Goal: Task Accomplishment & Management: Use online tool/utility

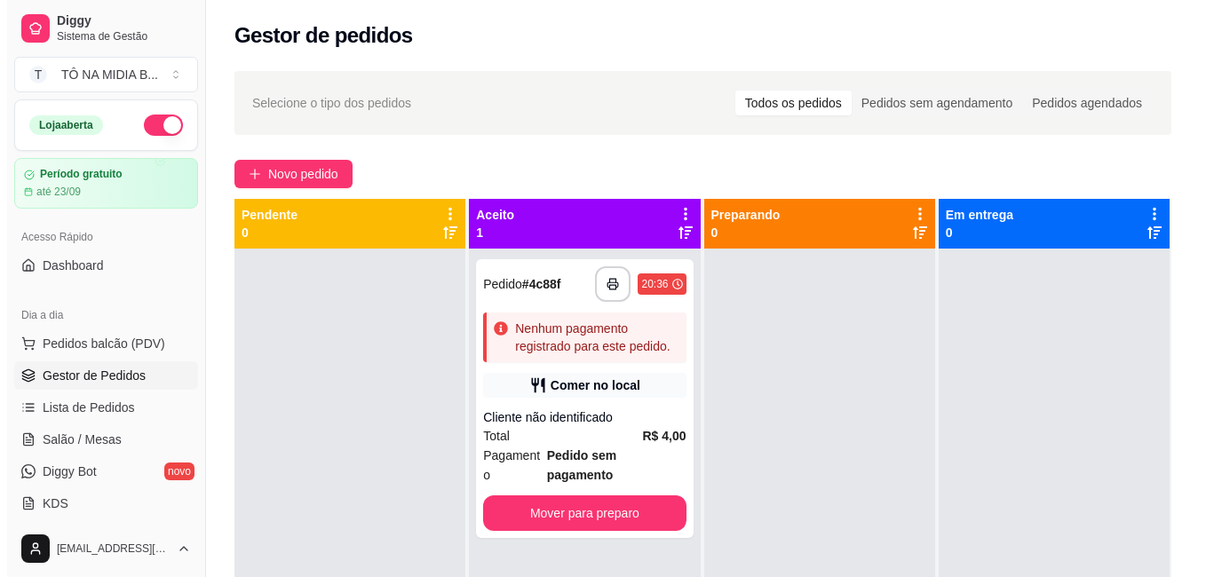
scroll to position [89, 0]
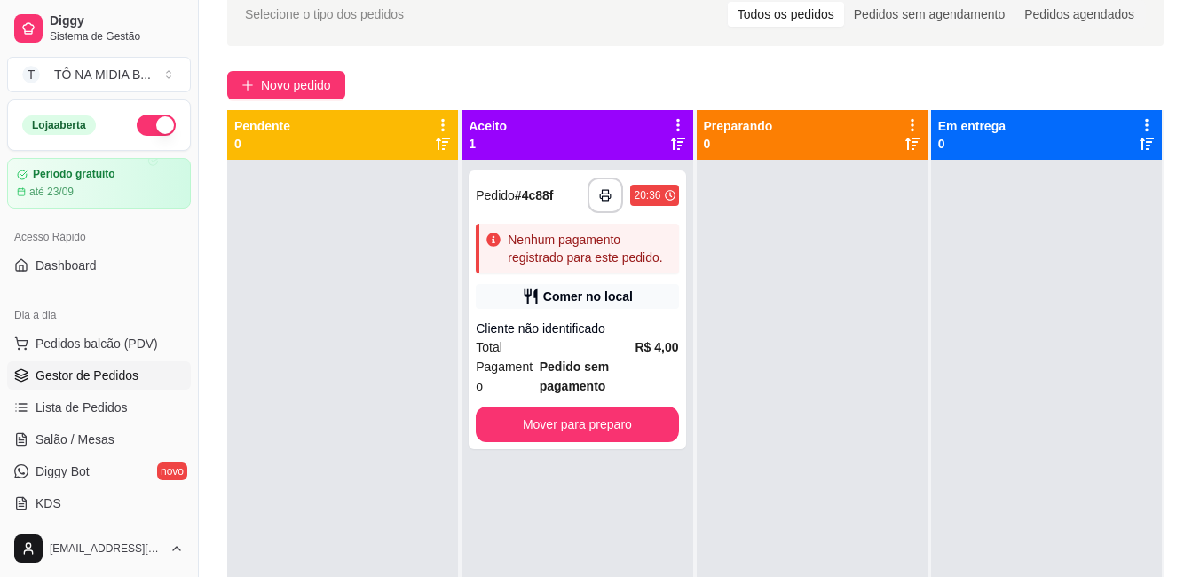
click at [670, 128] on icon at bounding box center [678, 125] width 16 height 16
click at [583, 120] on div "Aceito 1" at bounding box center [577, 135] width 217 height 36
click at [479, 136] on p "1" at bounding box center [488, 144] width 38 height 18
click at [545, 219] on div "**********" at bounding box center [577, 309] width 217 height 279
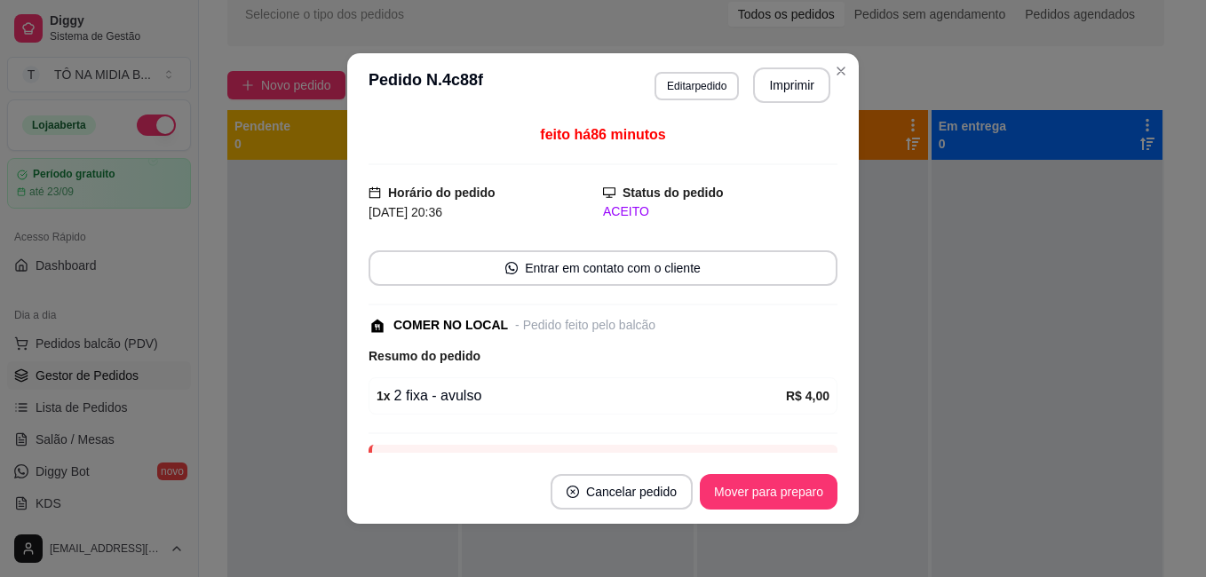
scroll to position [91, 0]
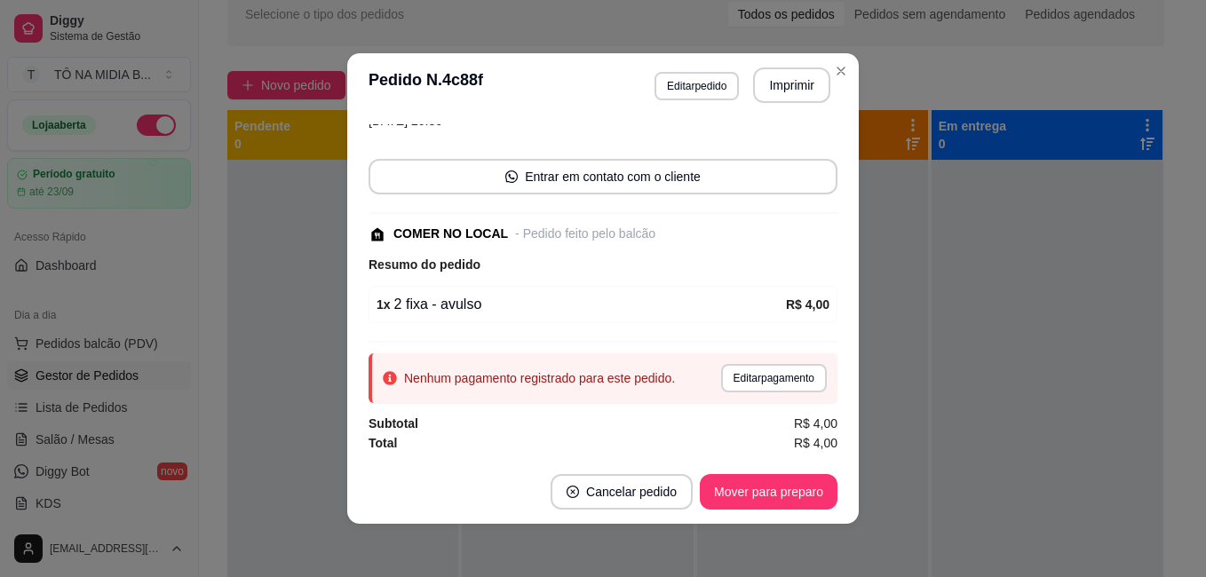
click at [742, 489] on button "Mover para preparo" at bounding box center [769, 492] width 138 height 36
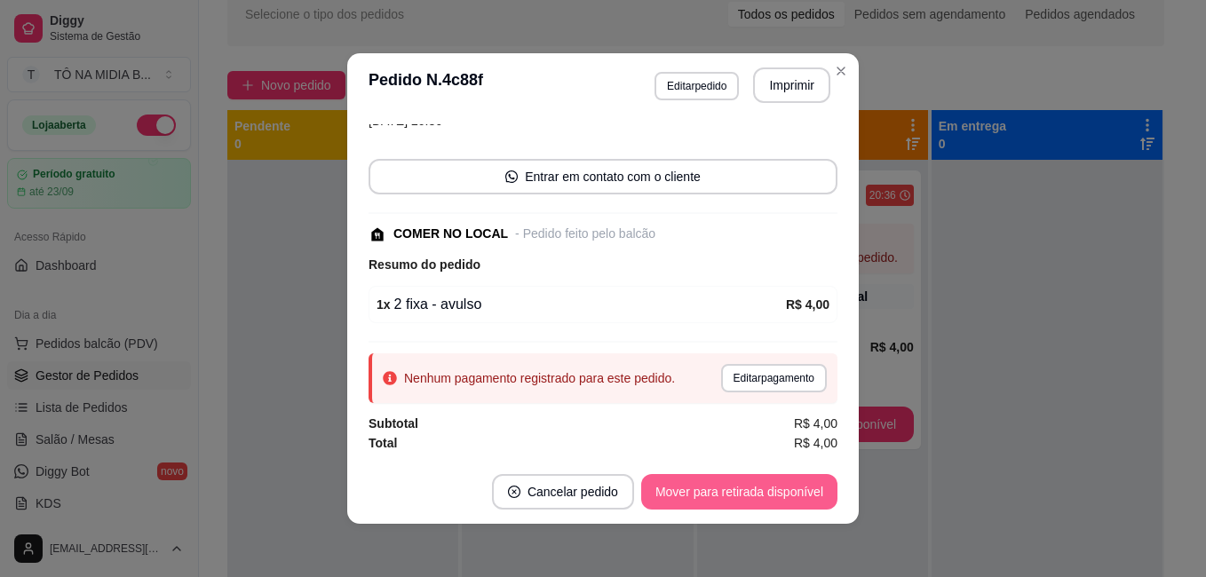
click at [744, 496] on button "Mover para retirada disponível" at bounding box center [739, 492] width 196 height 36
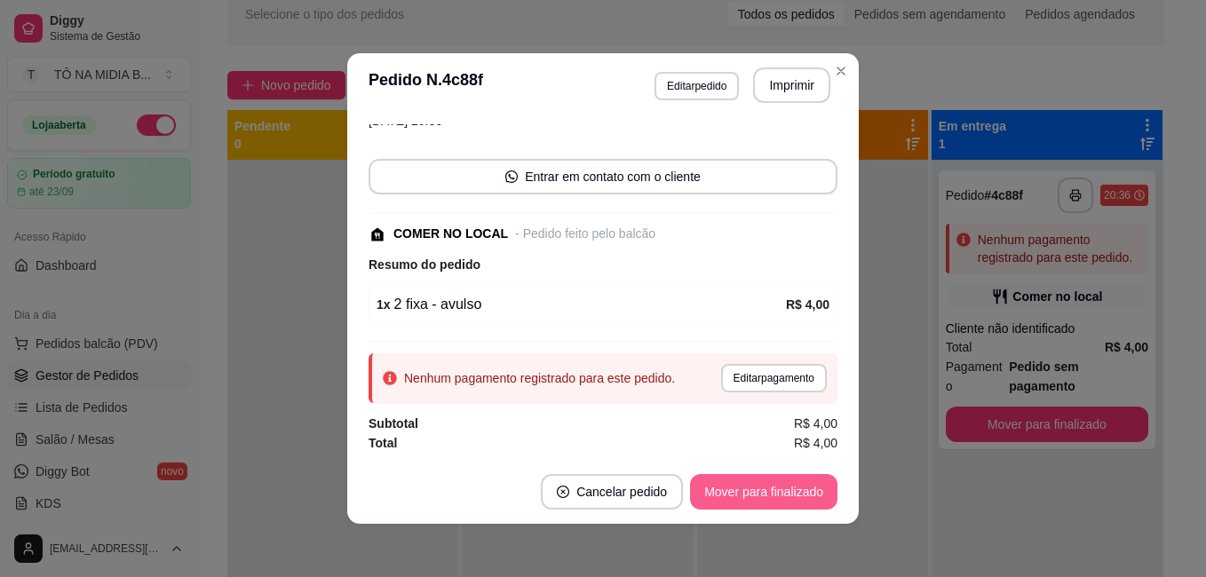
click at [744, 496] on button "Mover para finalizado" at bounding box center [763, 492] width 147 height 36
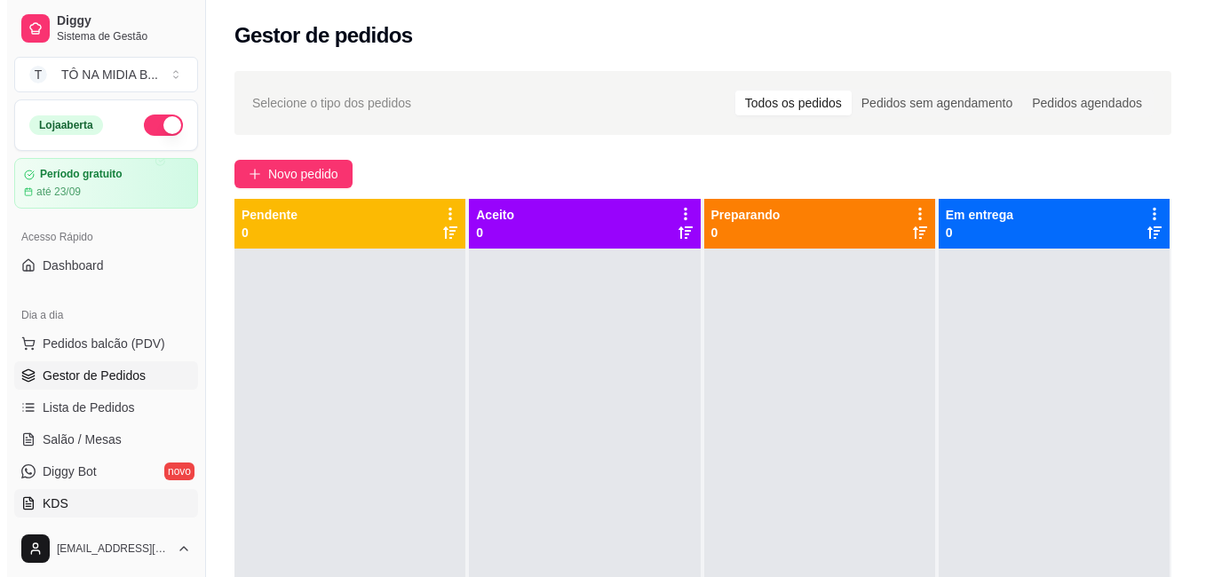
scroll to position [89, 0]
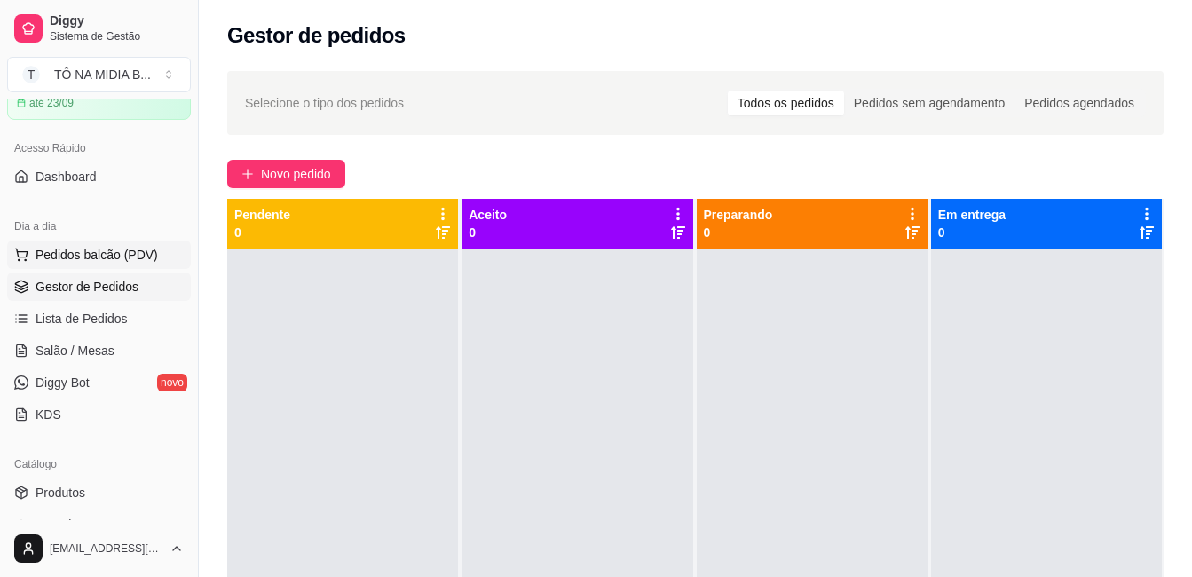
click at [89, 256] on span "Pedidos balcão (PDV)" at bounding box center [97, 255] width 123 height 18
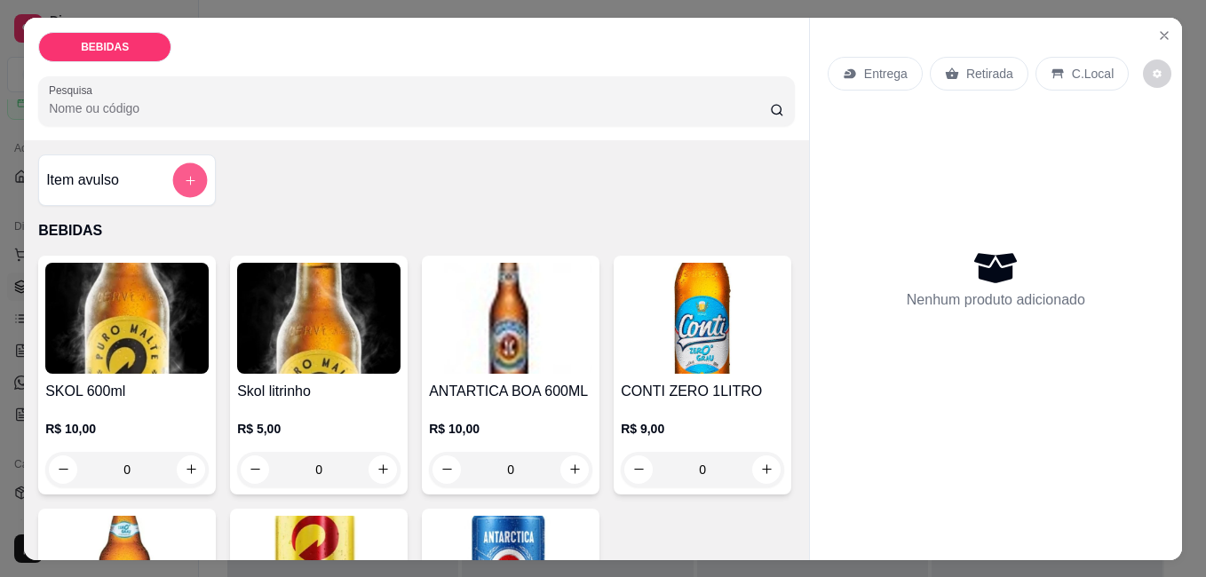
click at [179, 162] on button "add-separate-item" at bounding box center [190, 179] width 35 height 35
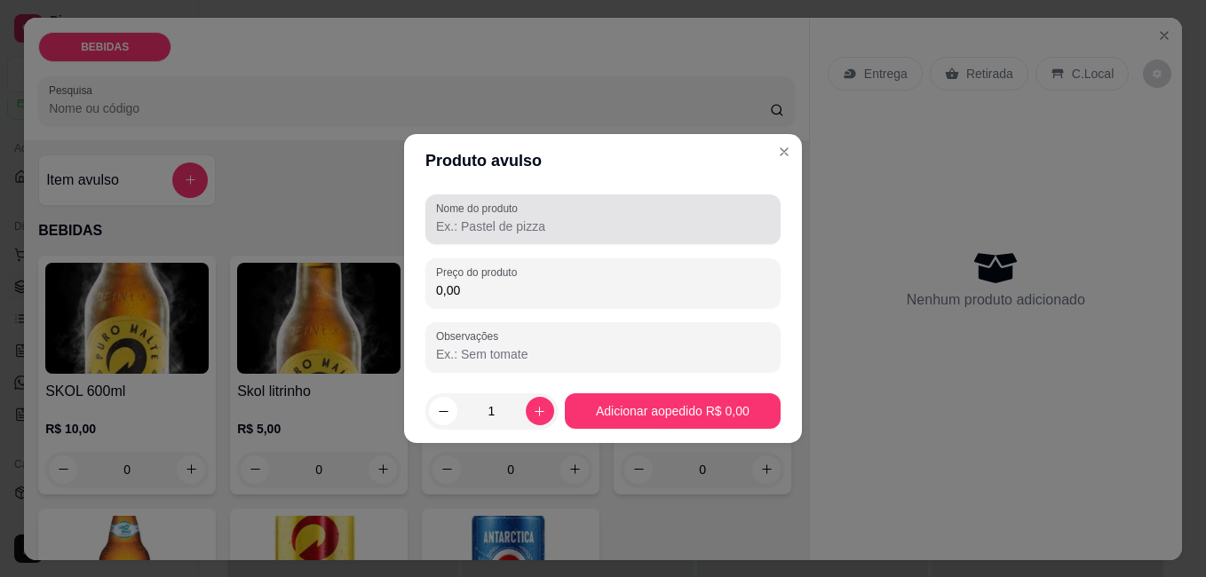
click at [516, 224] on input "Nome do produto" at bounding box center [603, 227] width 334 height 18
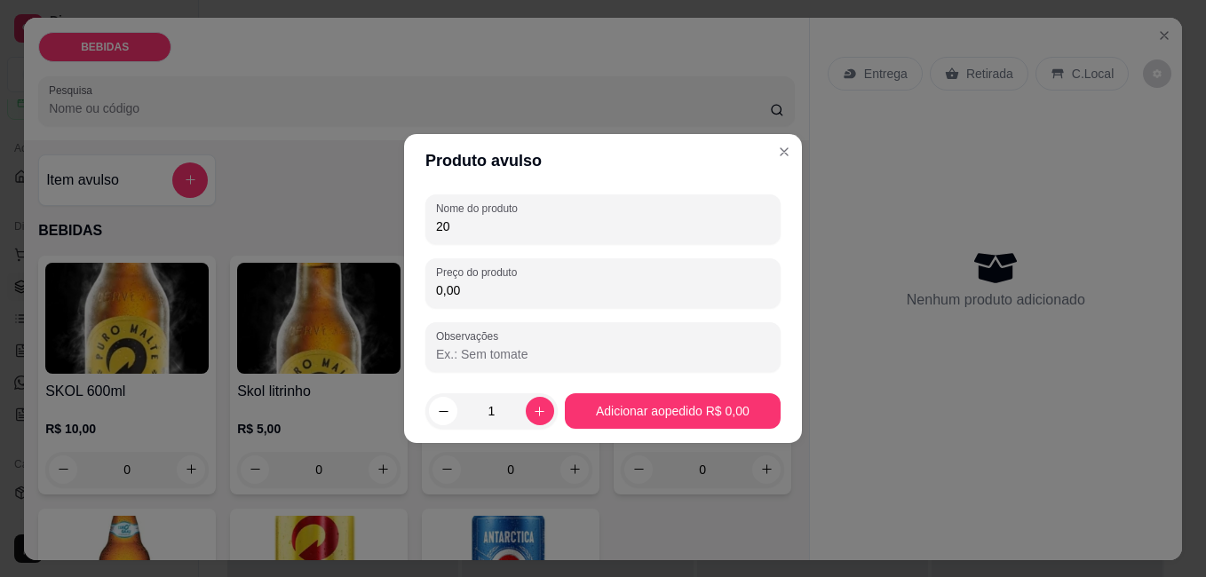
type input "2"
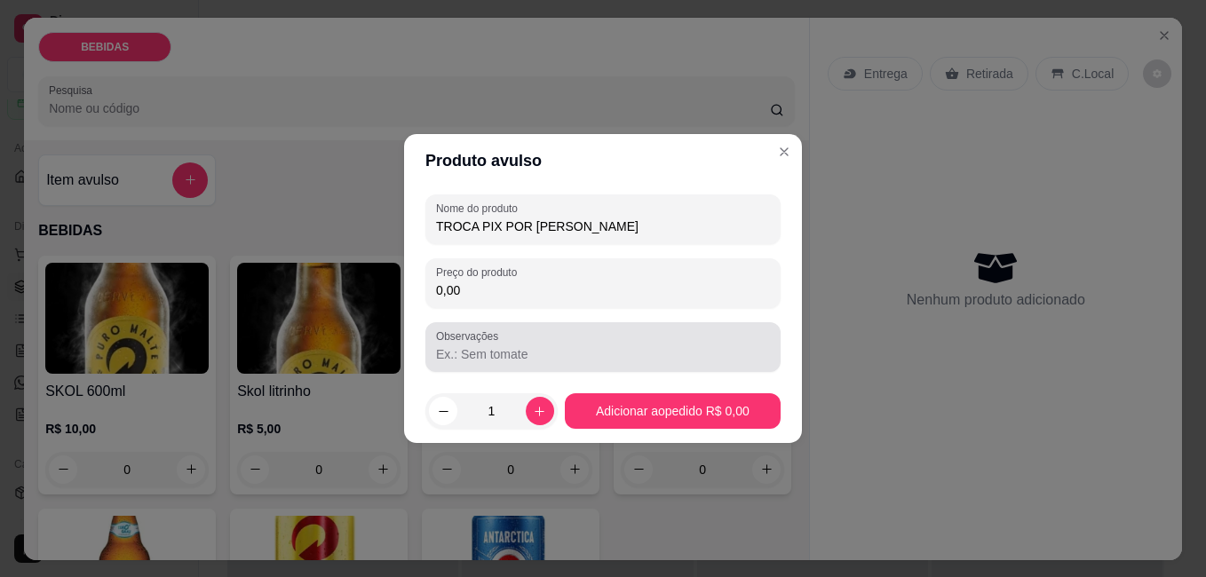
type input "TROCA PIX POR [PERSON_NAME]"
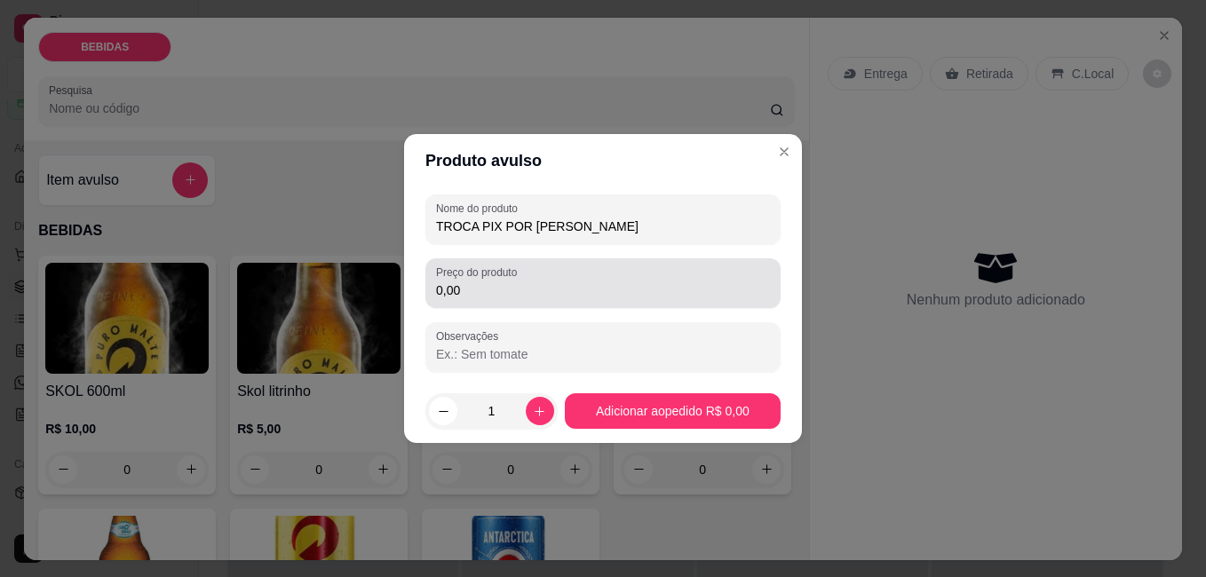
click at [513, 300] on div "0,00" at bounding box center [603, 283] width 334 height 36
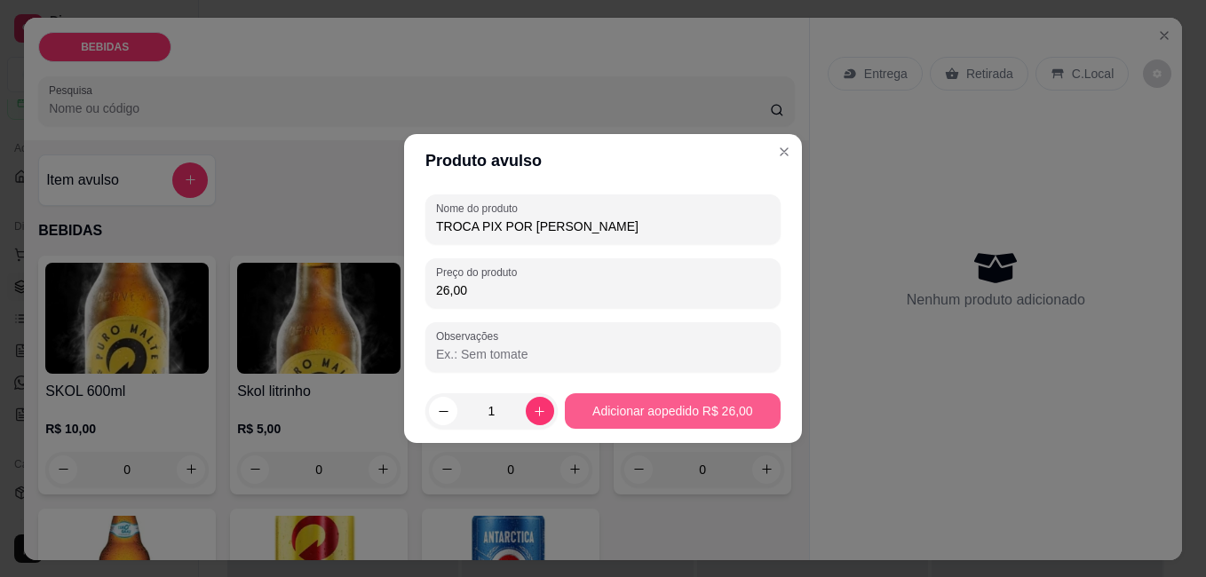
type input "26,00"
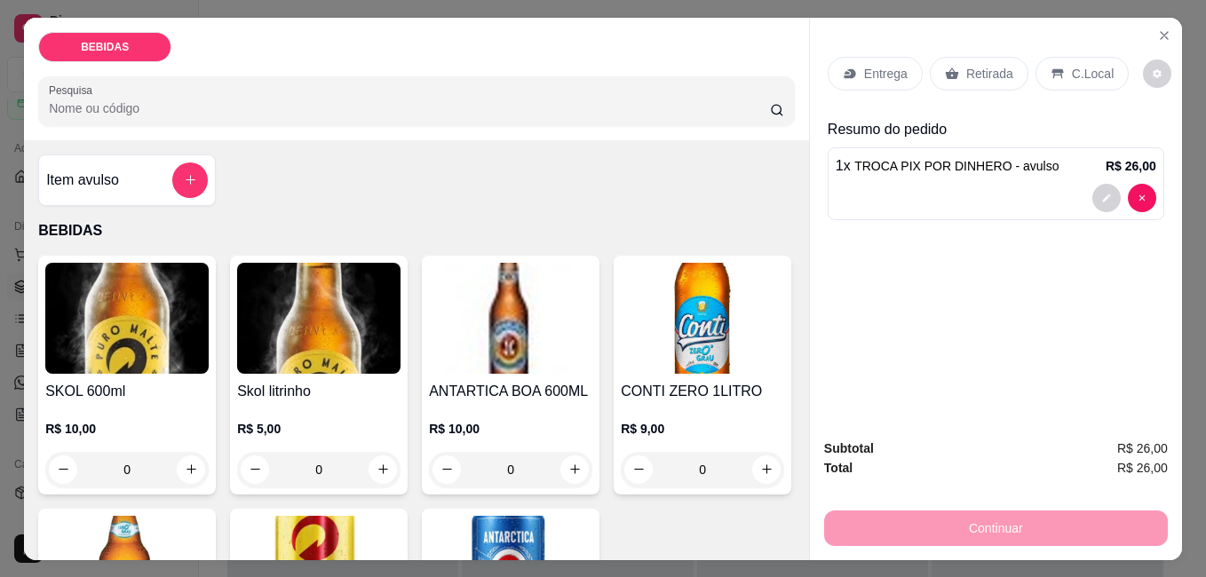
click at [1084, 65] on p "C.Local" at bounding box center [1093, 74] width 42 height 18
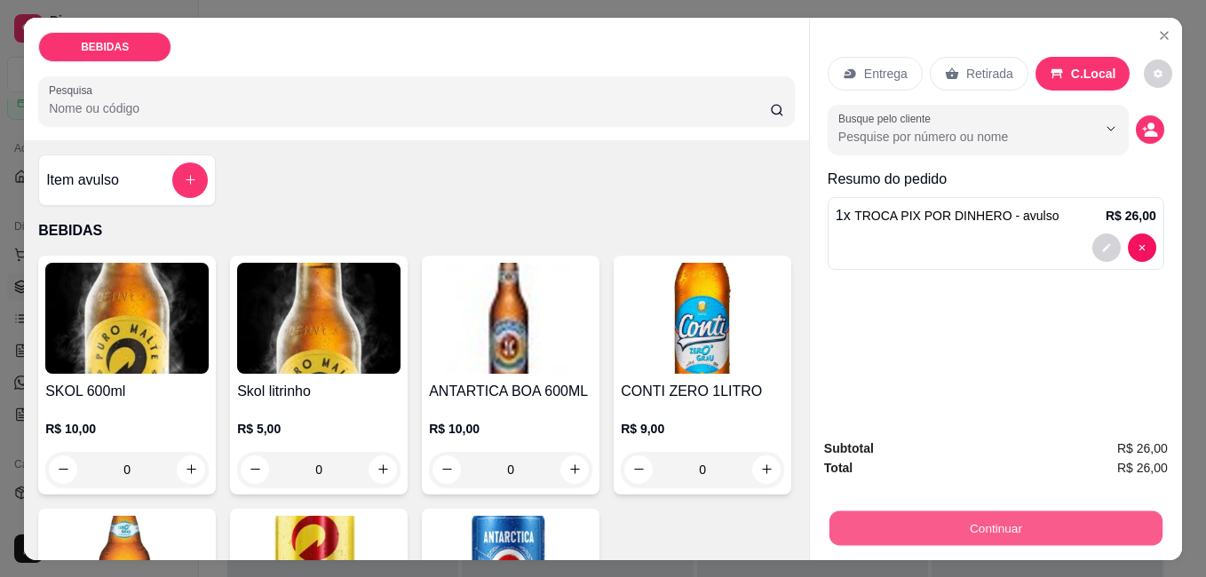
click at [1014, 511] on button "Continuar" at bounding box center [995, 527] width 333 height 35
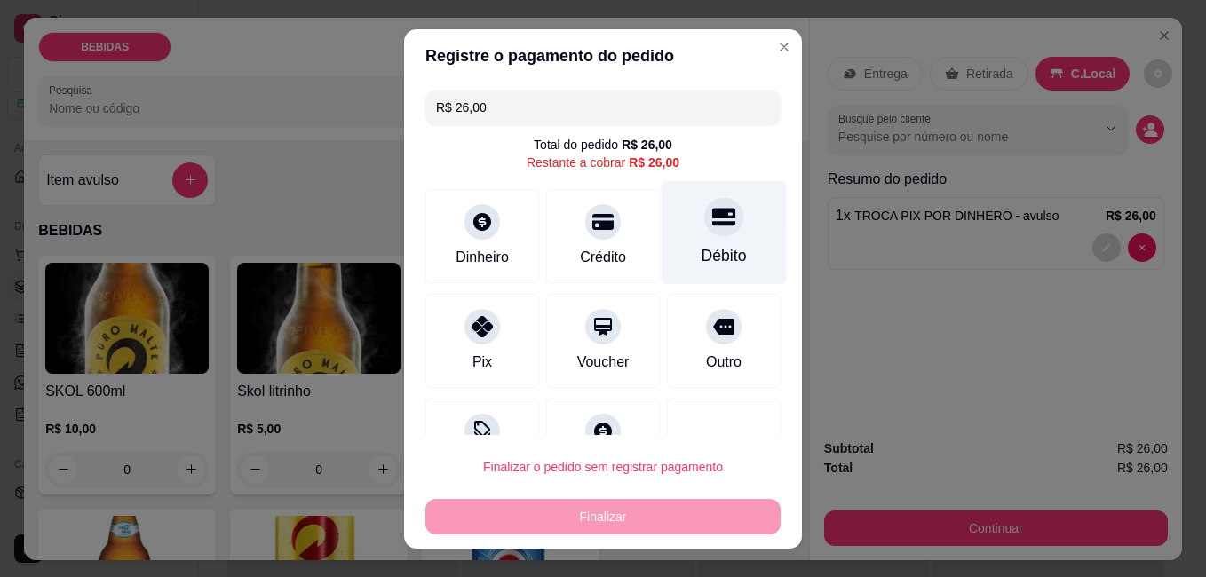
click at [701, 249] on div "Débito" at bounding box center [723, 255] width 45 height 23
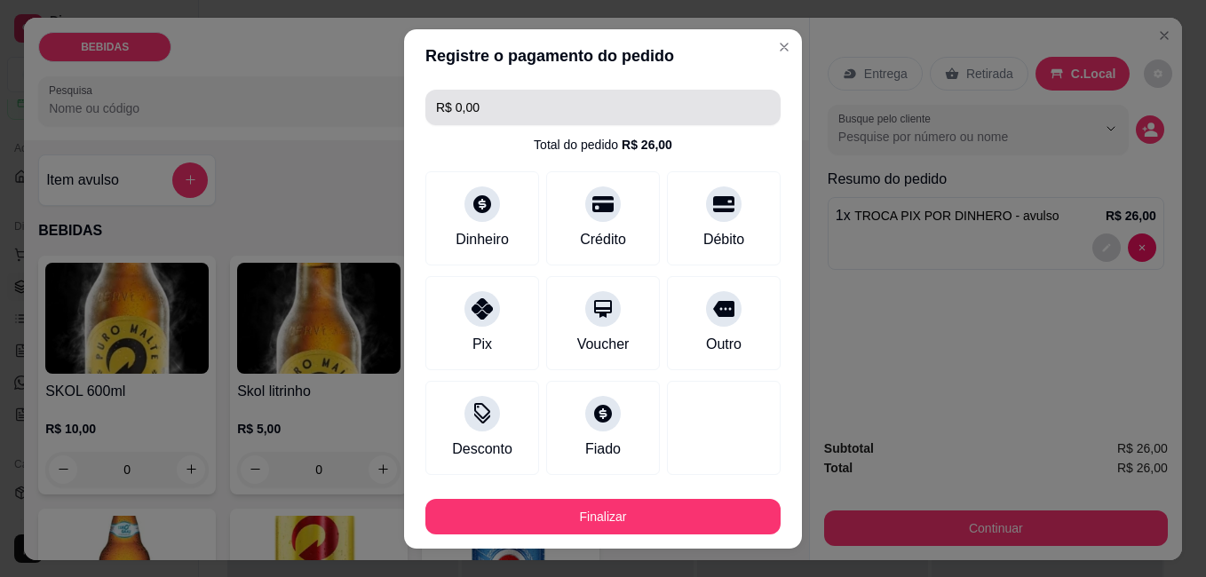
click at [512, 120] on input "R$ 0,00" at bounding box center [603, 108] width 334 height 36
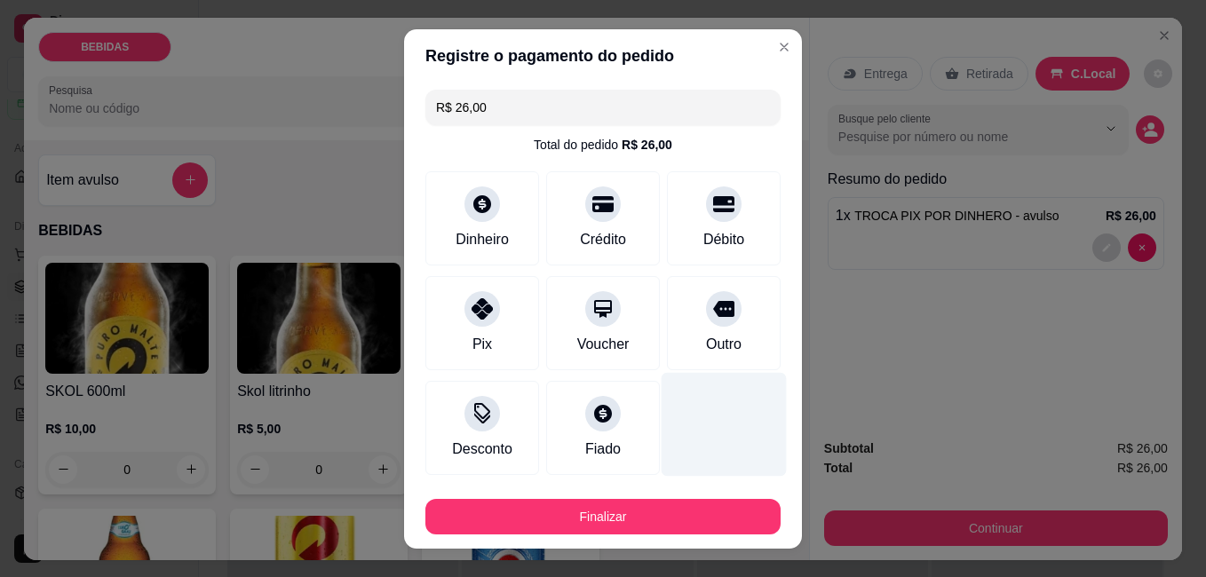
type input "R$ 26,00"
click at [668, 423] on div at bounding box center [723, 424] width 125 height 104
